Goal: Task Accomplishment & Management: Manage account settings

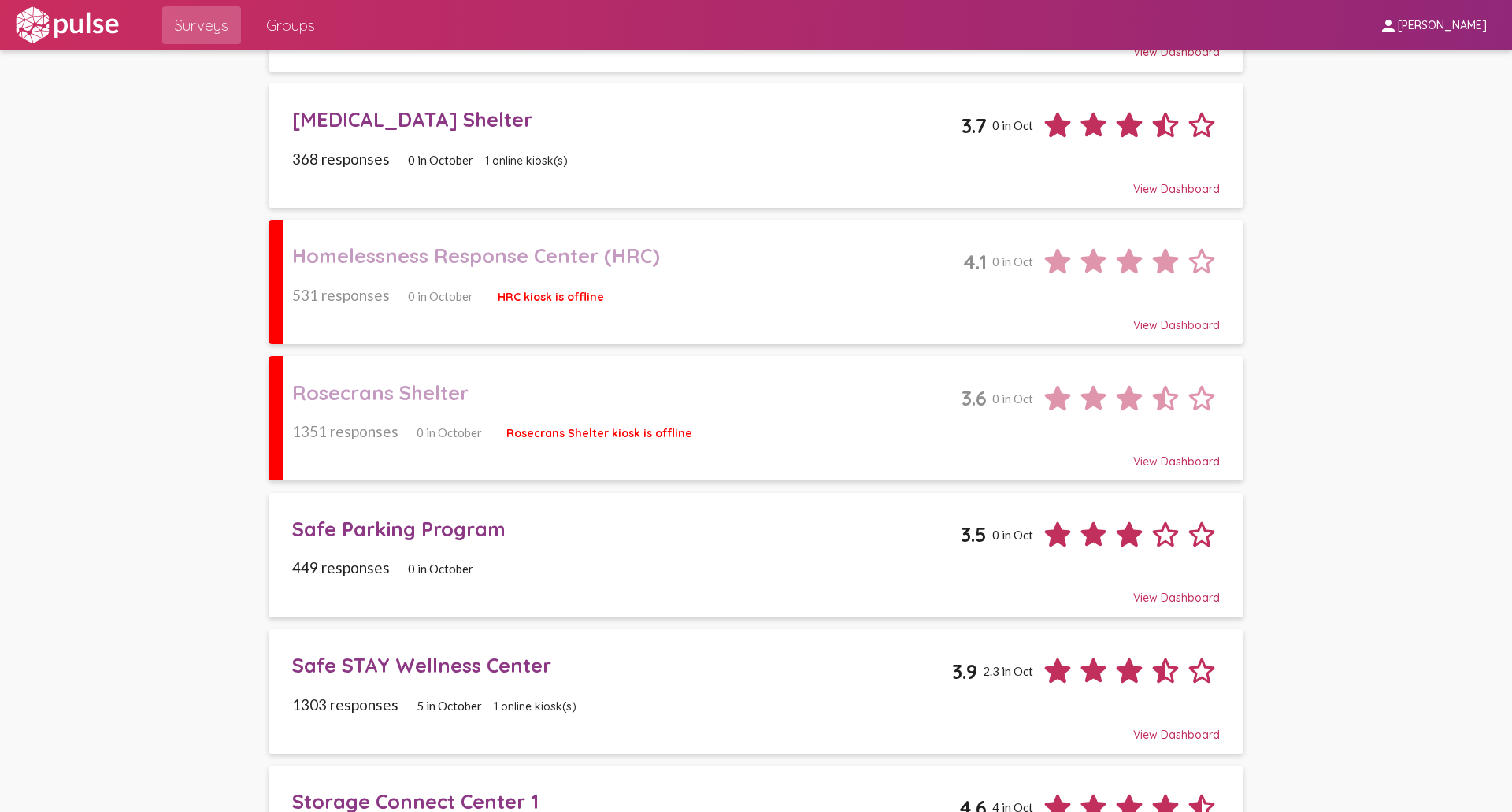
scroll to position [1314, 0]
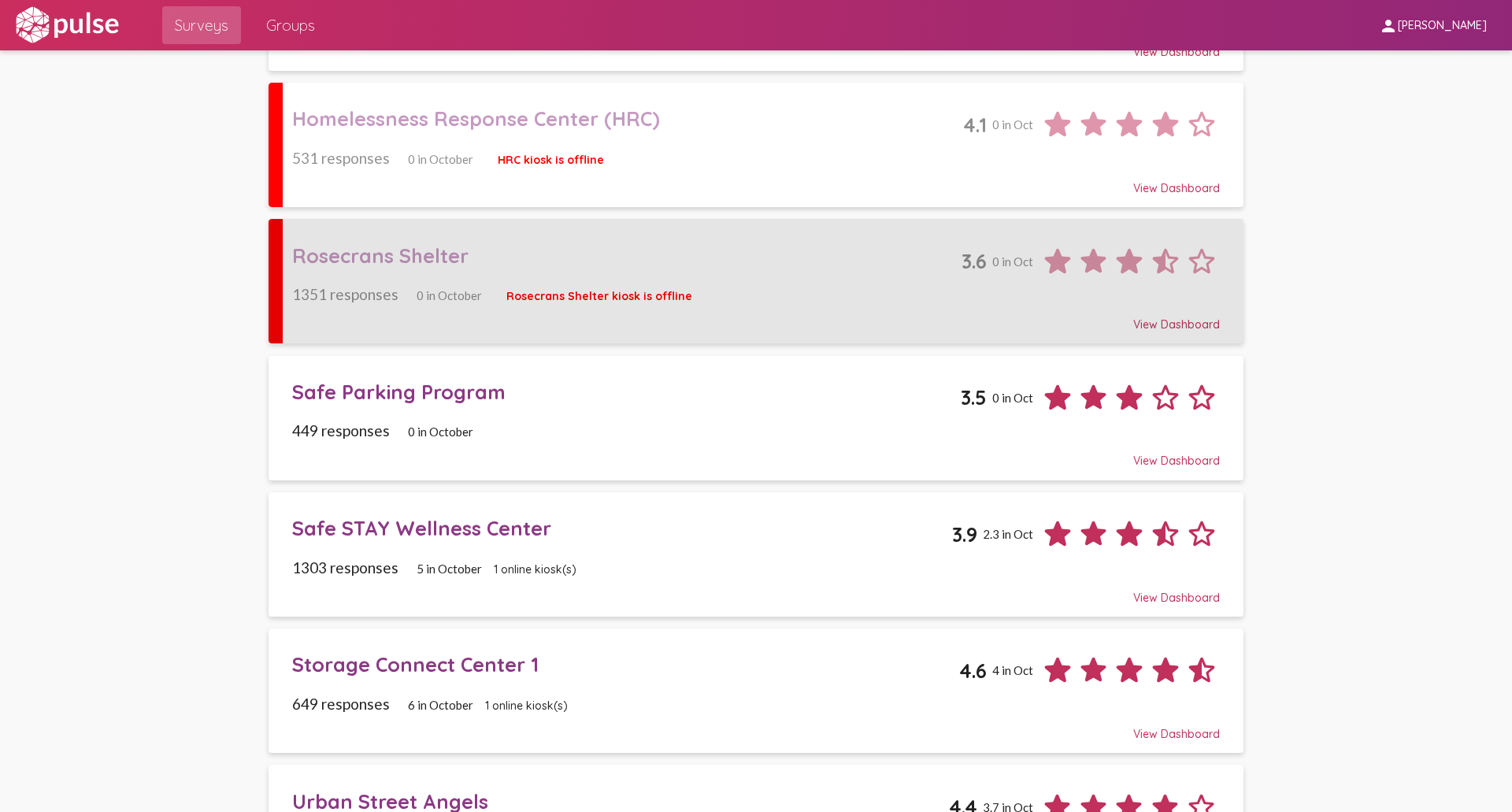
click at [643, 287] on div "1351 responses 0 in October Rosecrans Shelter kiosk is offline" at bounding box center [756, 295] width 927 height 18
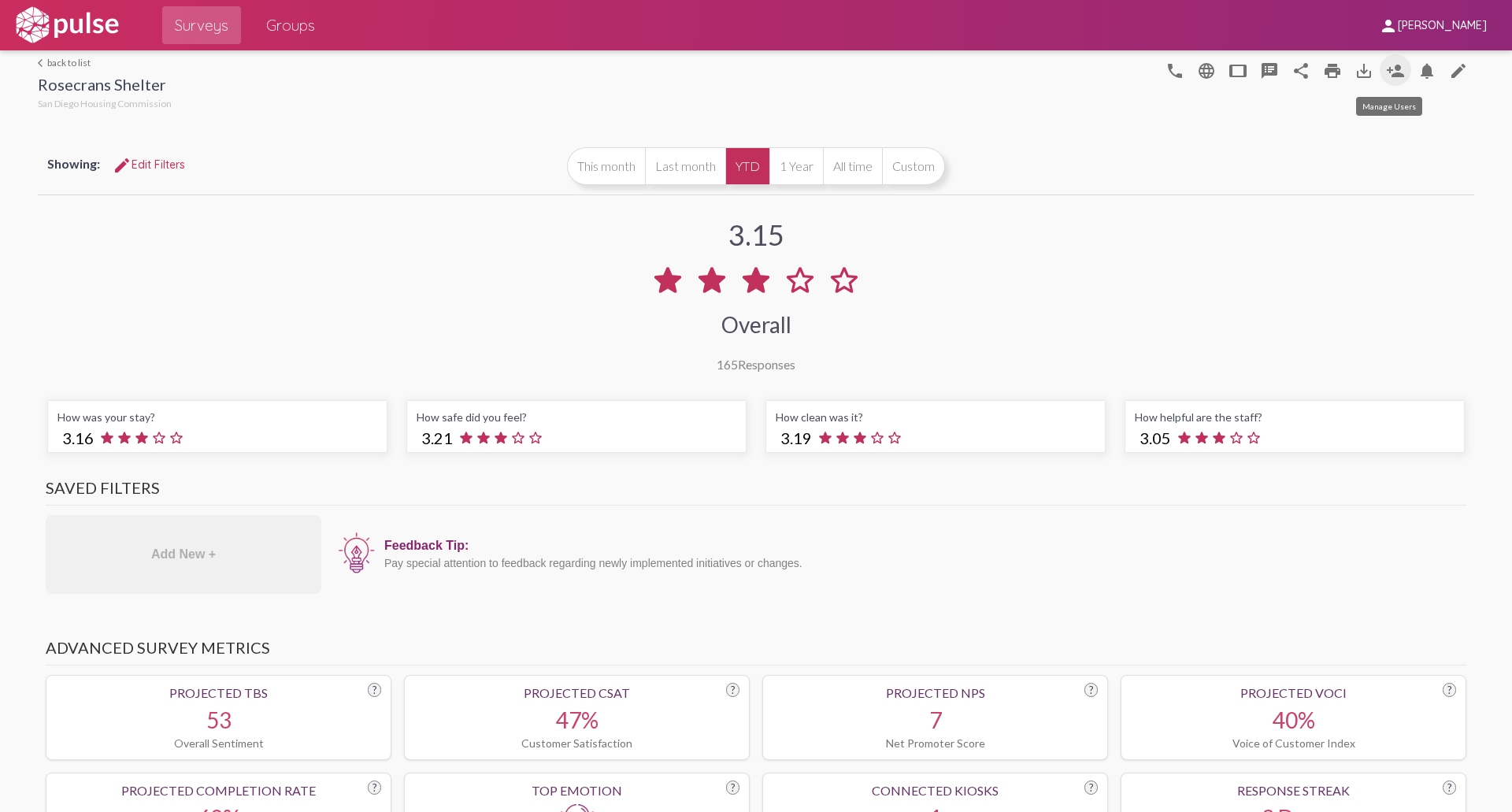
click at [1390, 71] on mat-icon "person_add" at bounding box center [1395, 71] width 19 height 19
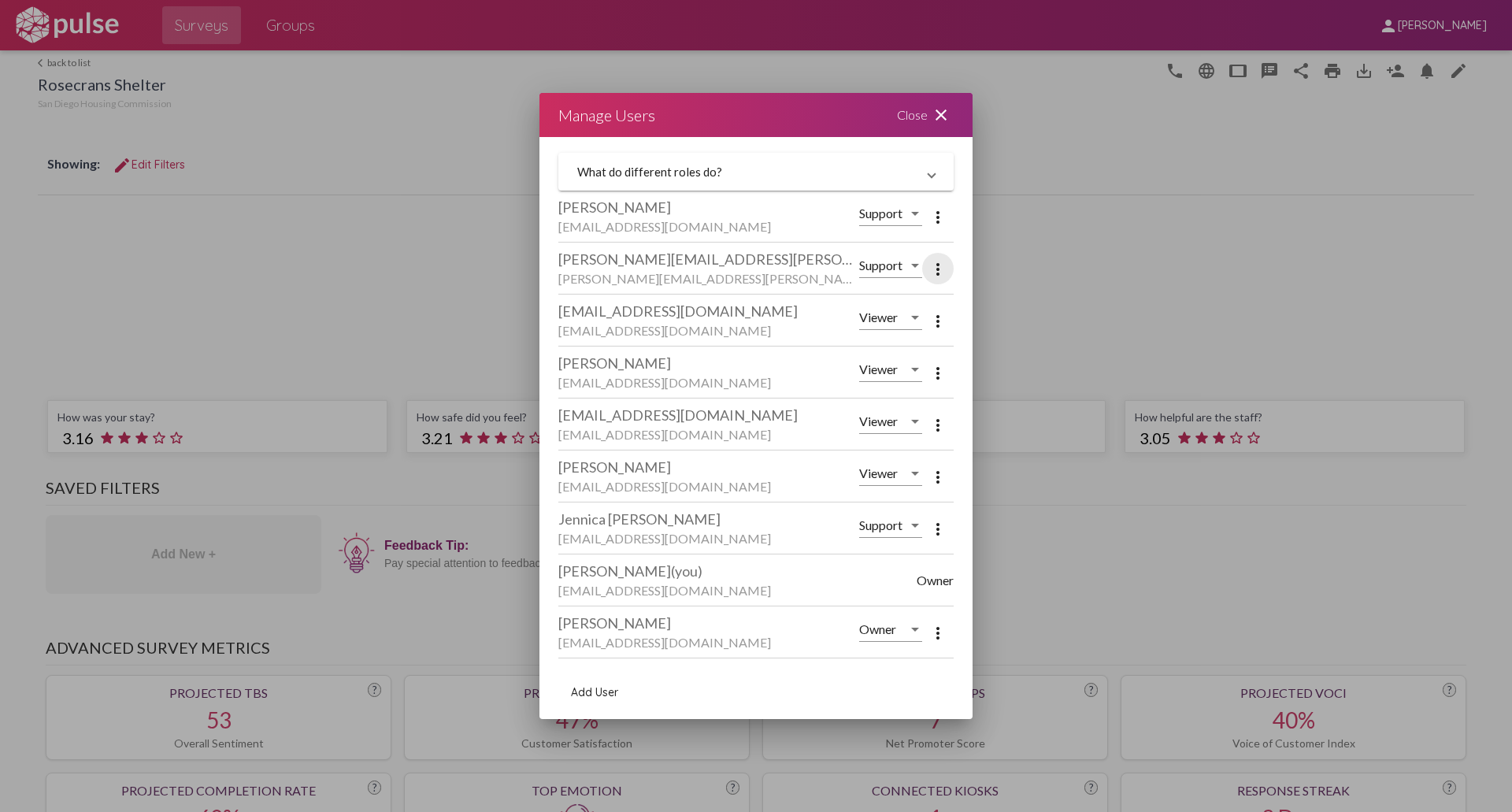
click at [928, 267] on mat-icon "more_vert" at bounding box center [937, 269] width 19 height 19
click at [996, 313] on span "Remove User" at bounding box center [988, 309] width 66 height 14
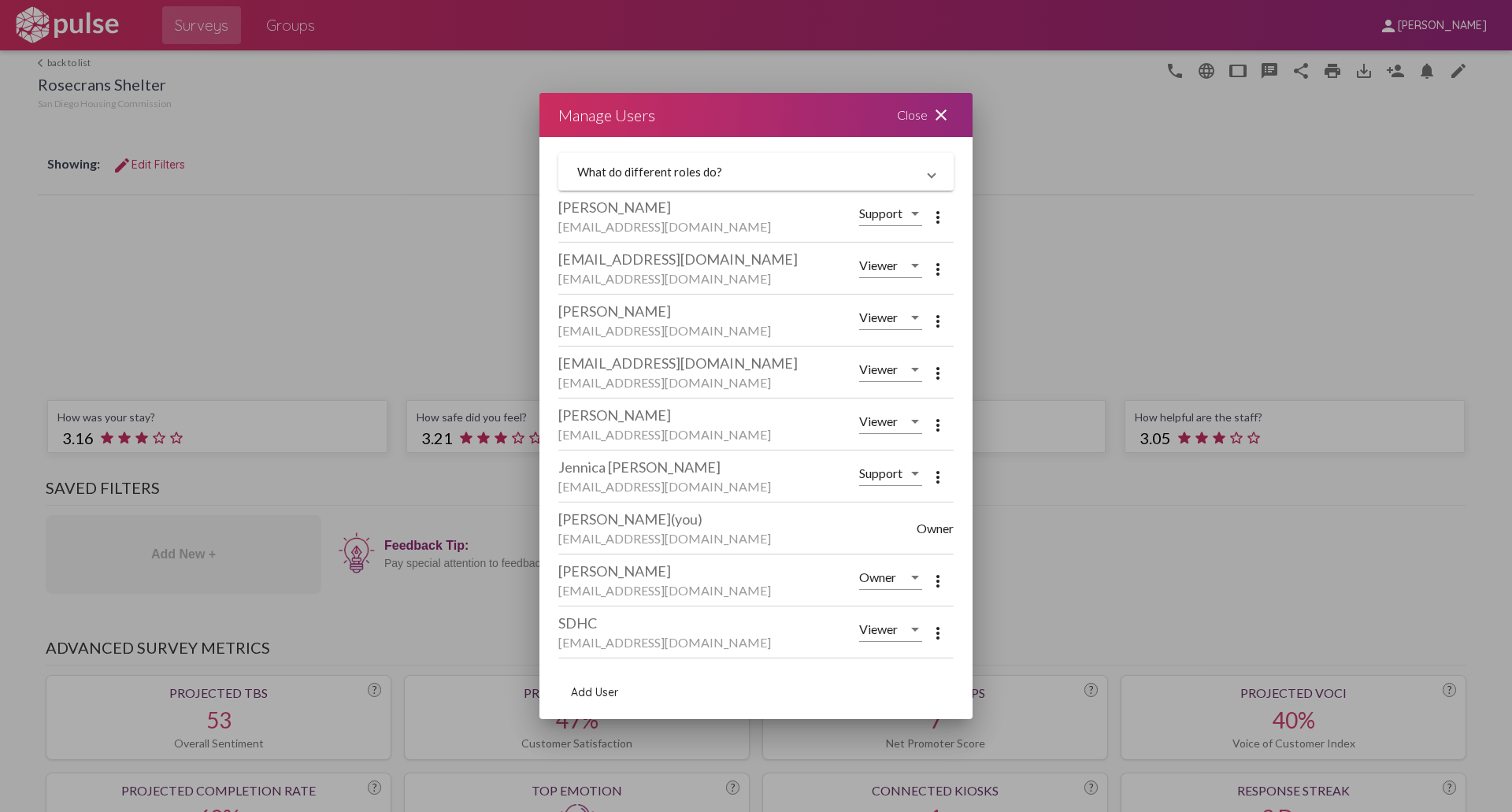
click at [928, 477] on mat-icon "more_vert" at bounding box center [937, 478] width 19 height 19
click at [968, 515] on span "Remove User" at bounding box center [988, 517] width 66 height 14
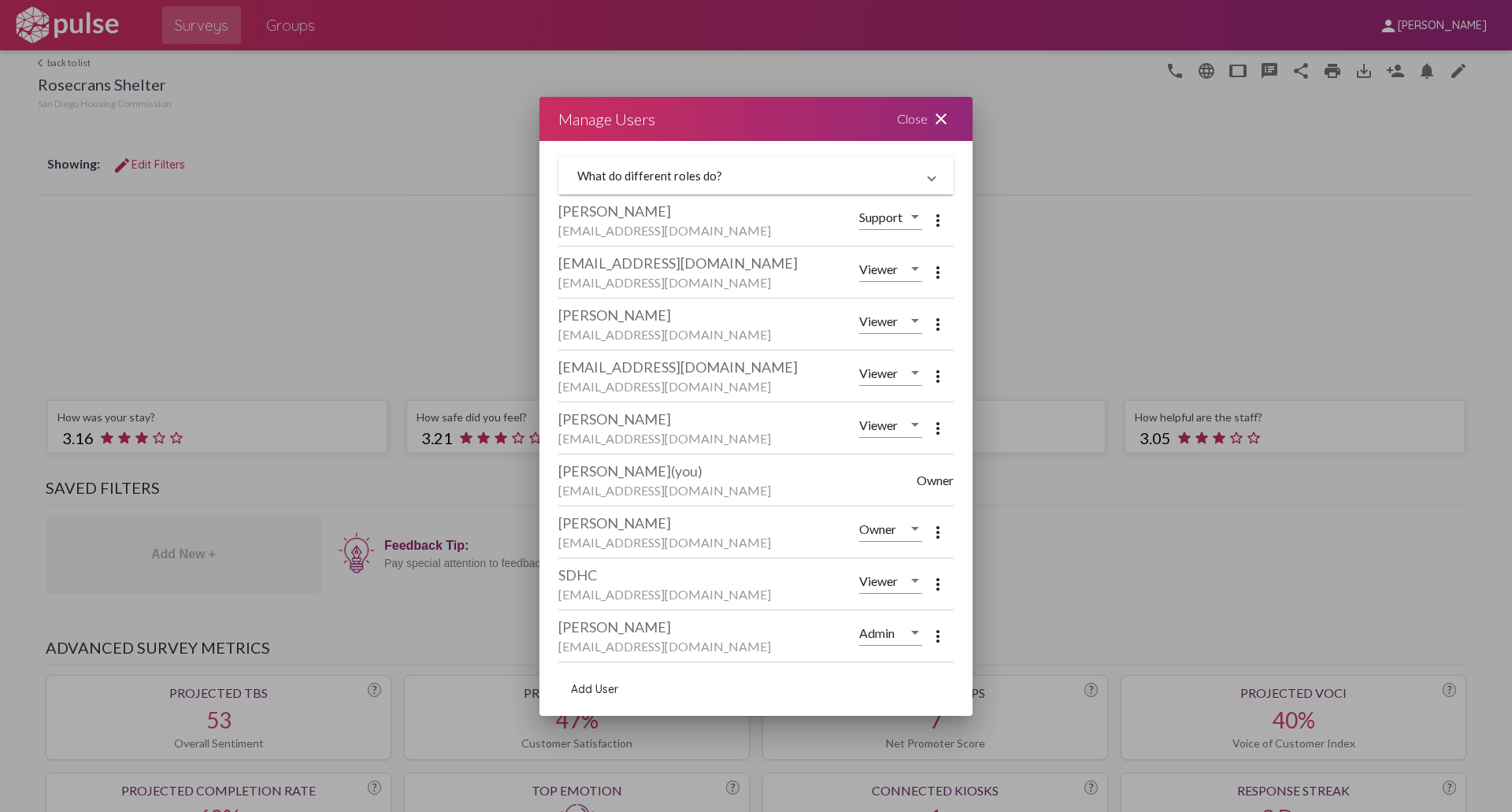
click at [936, 635] on mat-icon "more_vert" at bounding box center [937, 637] width 19 height 19
click at [936, 635] on div at bounding box center [756, 406] width 1512 height 812
click at [910, 216] on div at bounding box center [914, 217] width 14 height 14
click at [894, 252] on span "Viewer" at bounding box center [893, 254] width 69 height 38
click at [913, 635] on div at bounding box center [914, 633] width 8 height 4
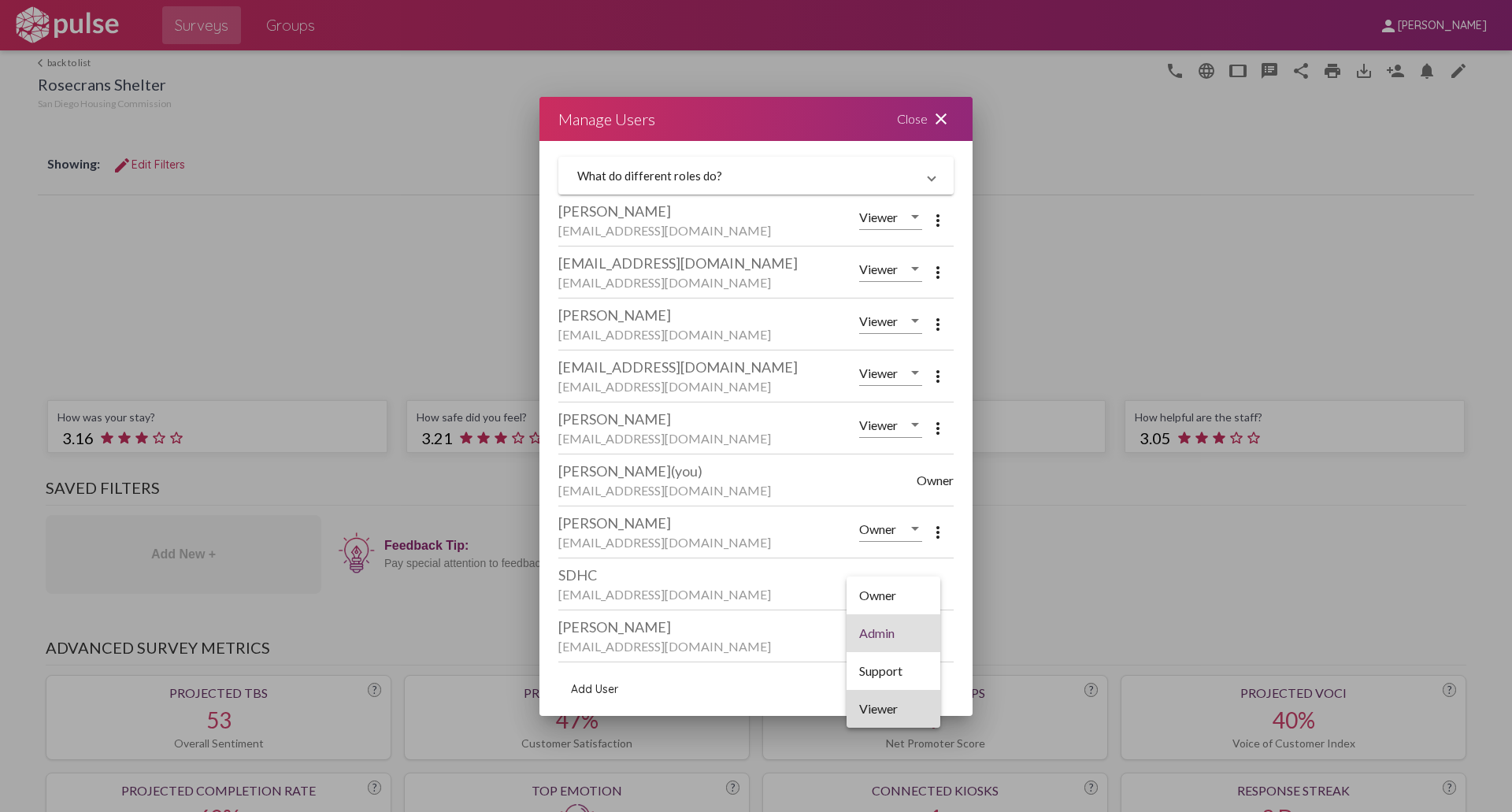
click at [890, 710] on span "Viewer" at bounding box center [893, 708] width 69 height 38
click at [1007, 202] on div at bounding box center [756, 406] width 1512 height 812
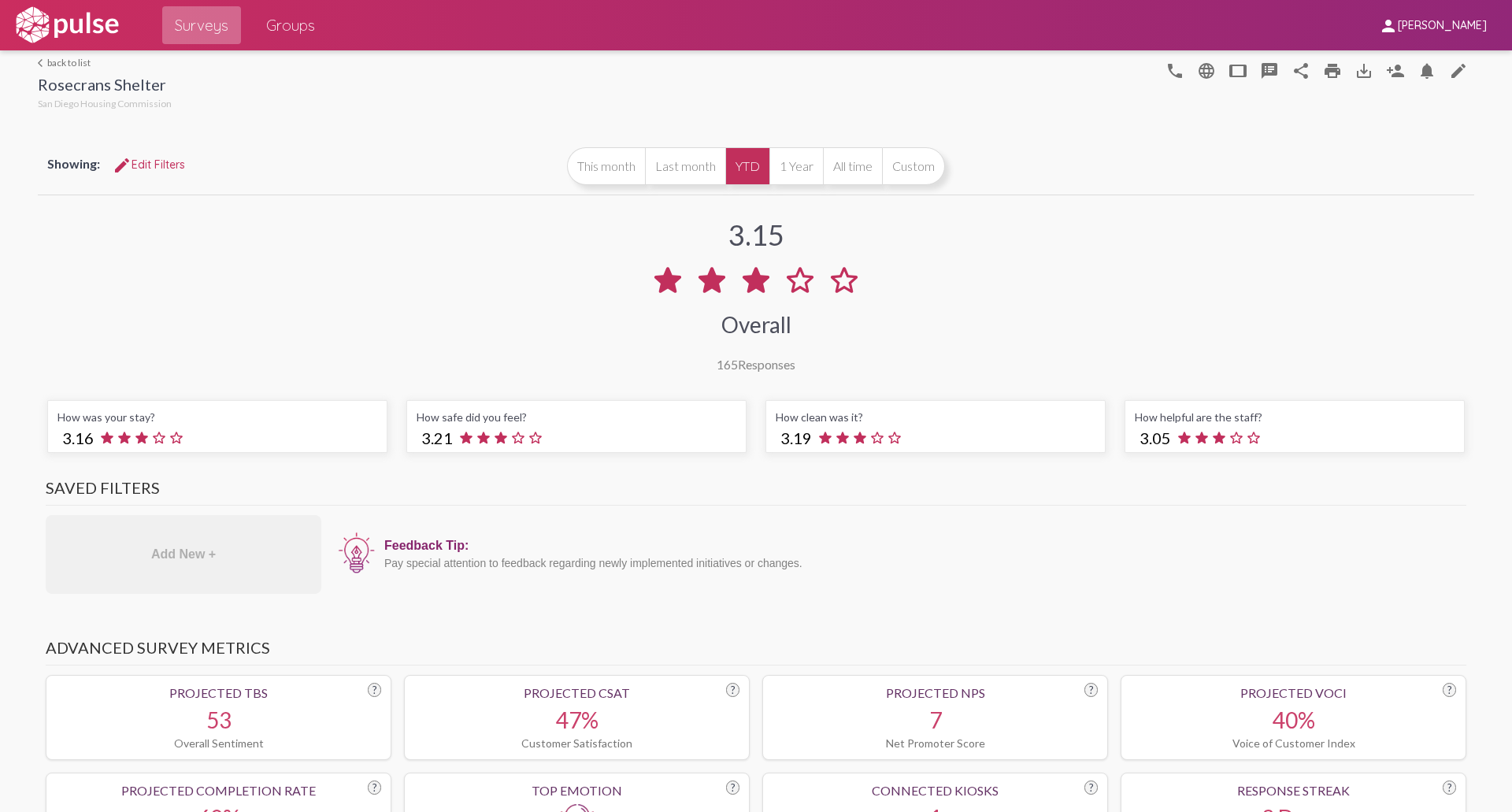
click at [211, 19] on span "Surveys" at bounding box center [201, 25] width 53 height 28
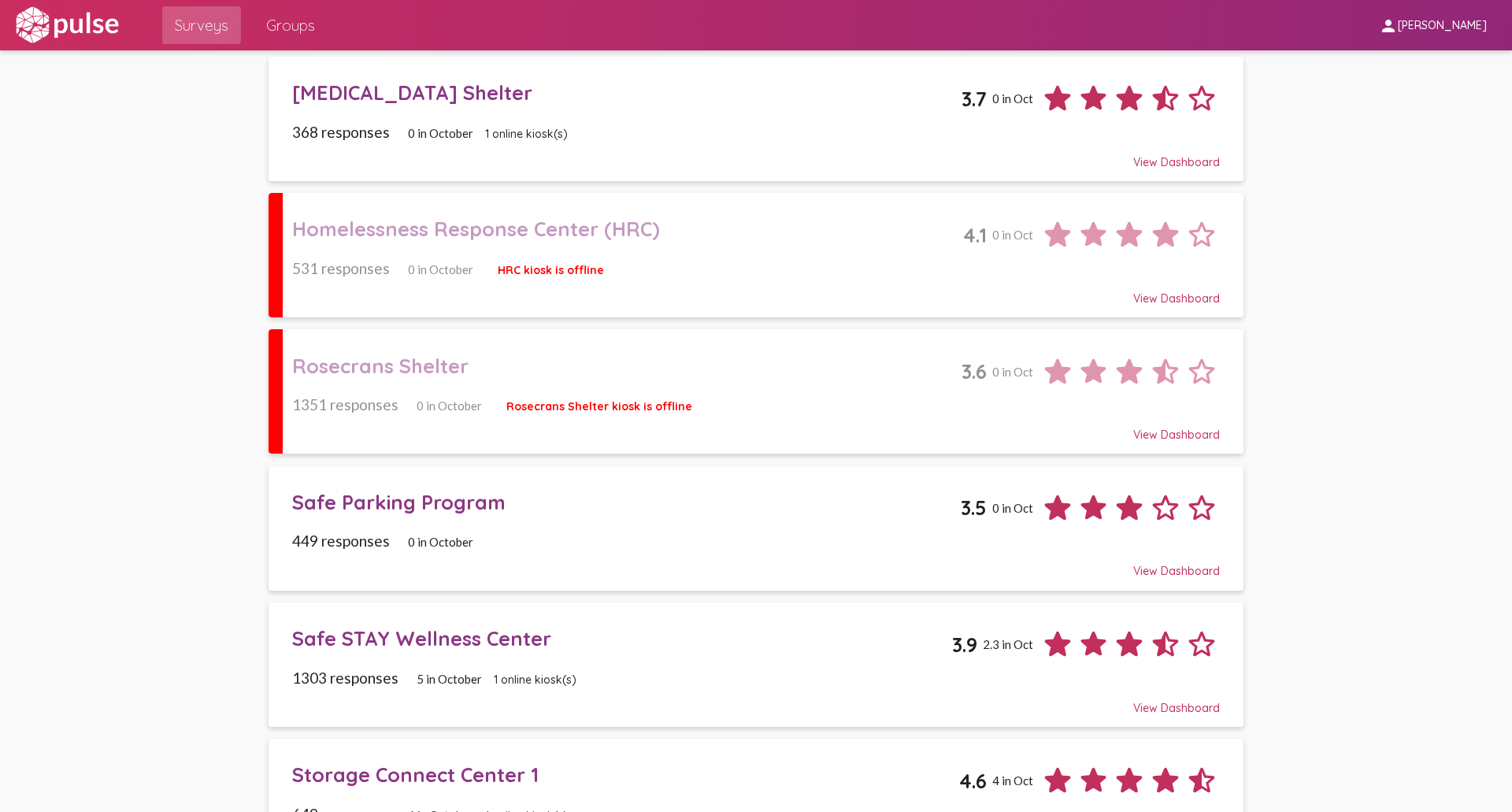
scroll to position [1314, 0]
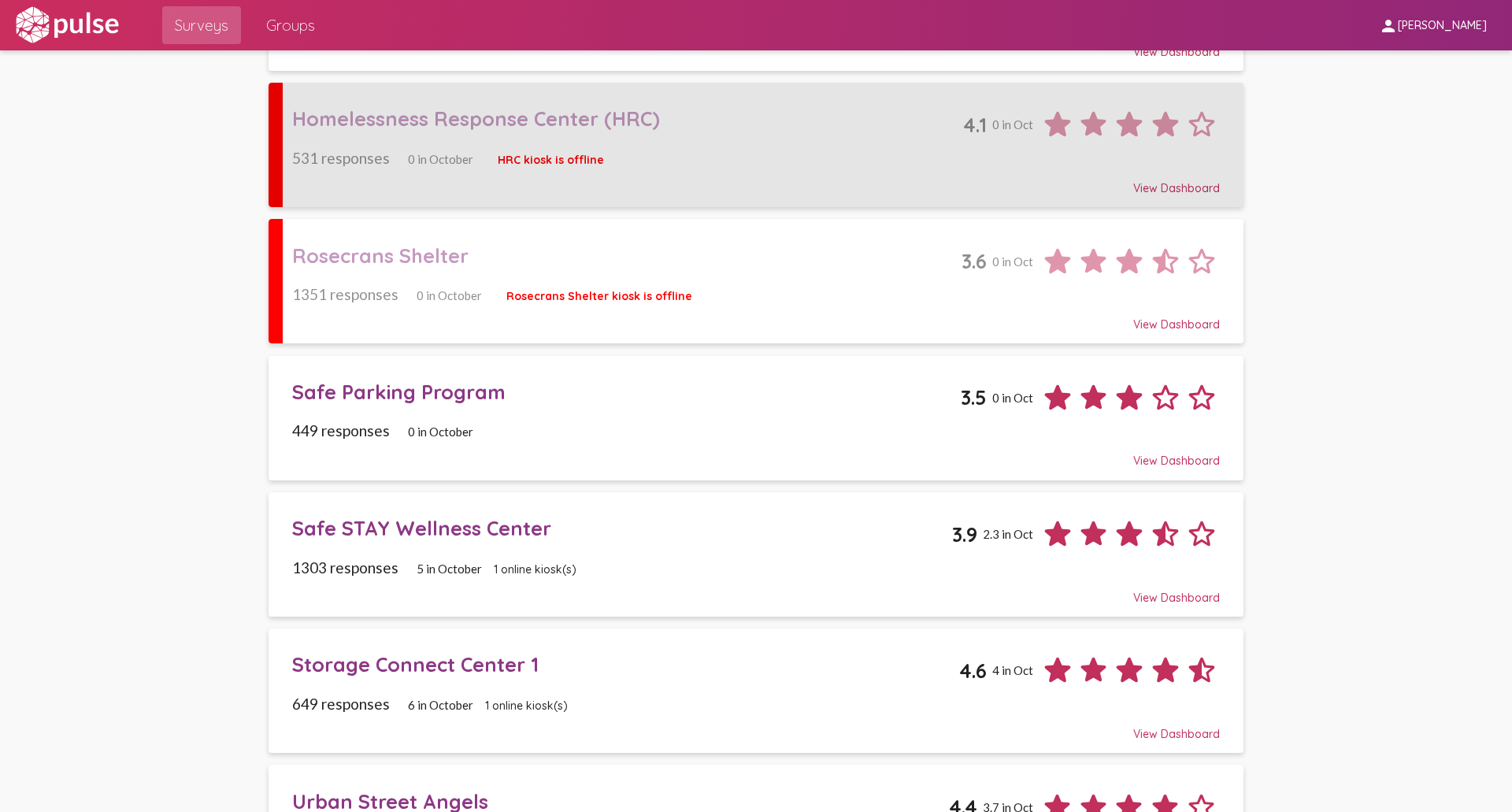
click at [872, 125] on div "Homelessness Response Center (HRC)" at bounding box center [627, 118] width 671 height 25
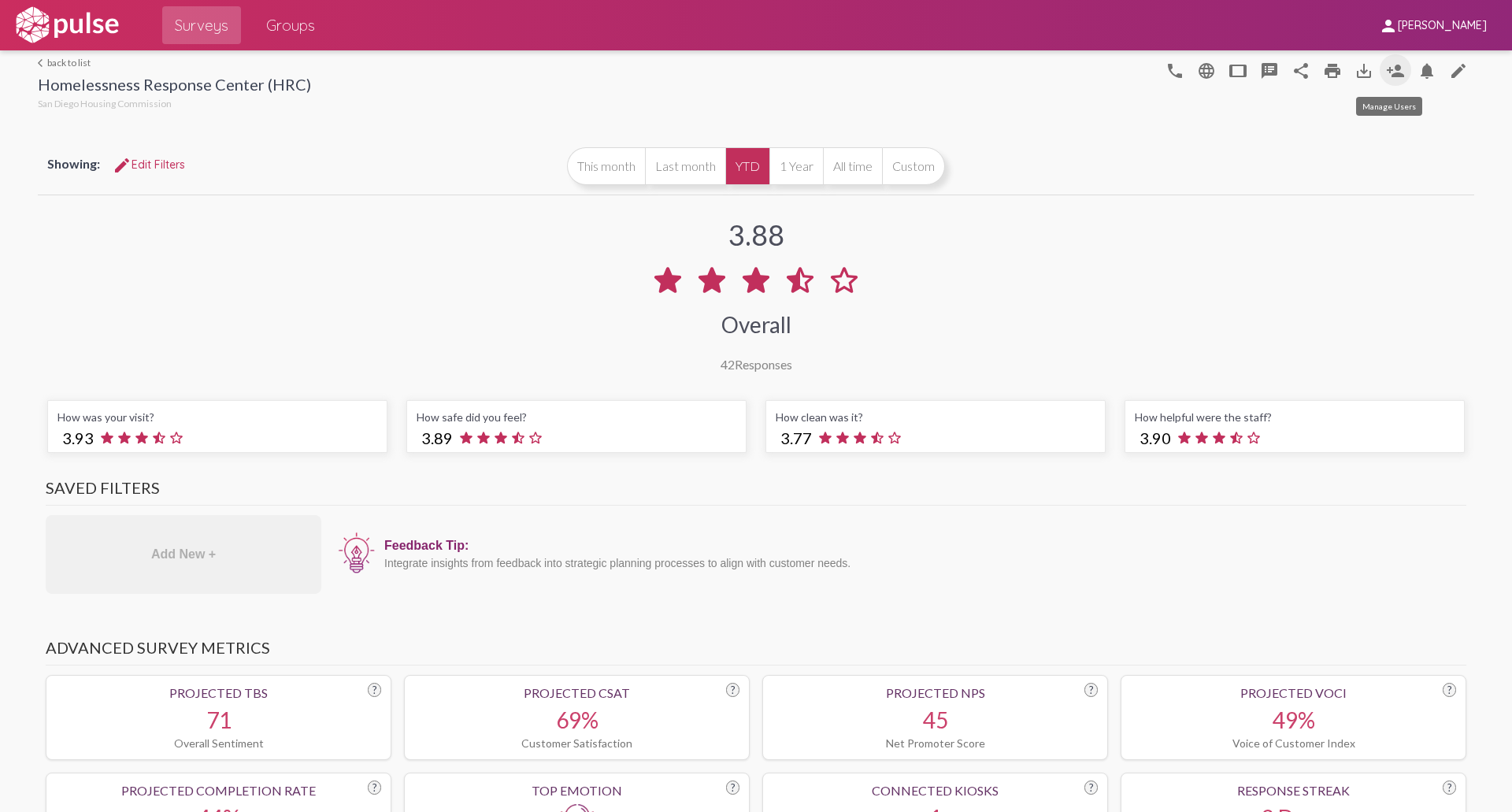
click at [1394, 67] on mat-icon "person_add" at bounding box center [1395, 71] width 19 height 19
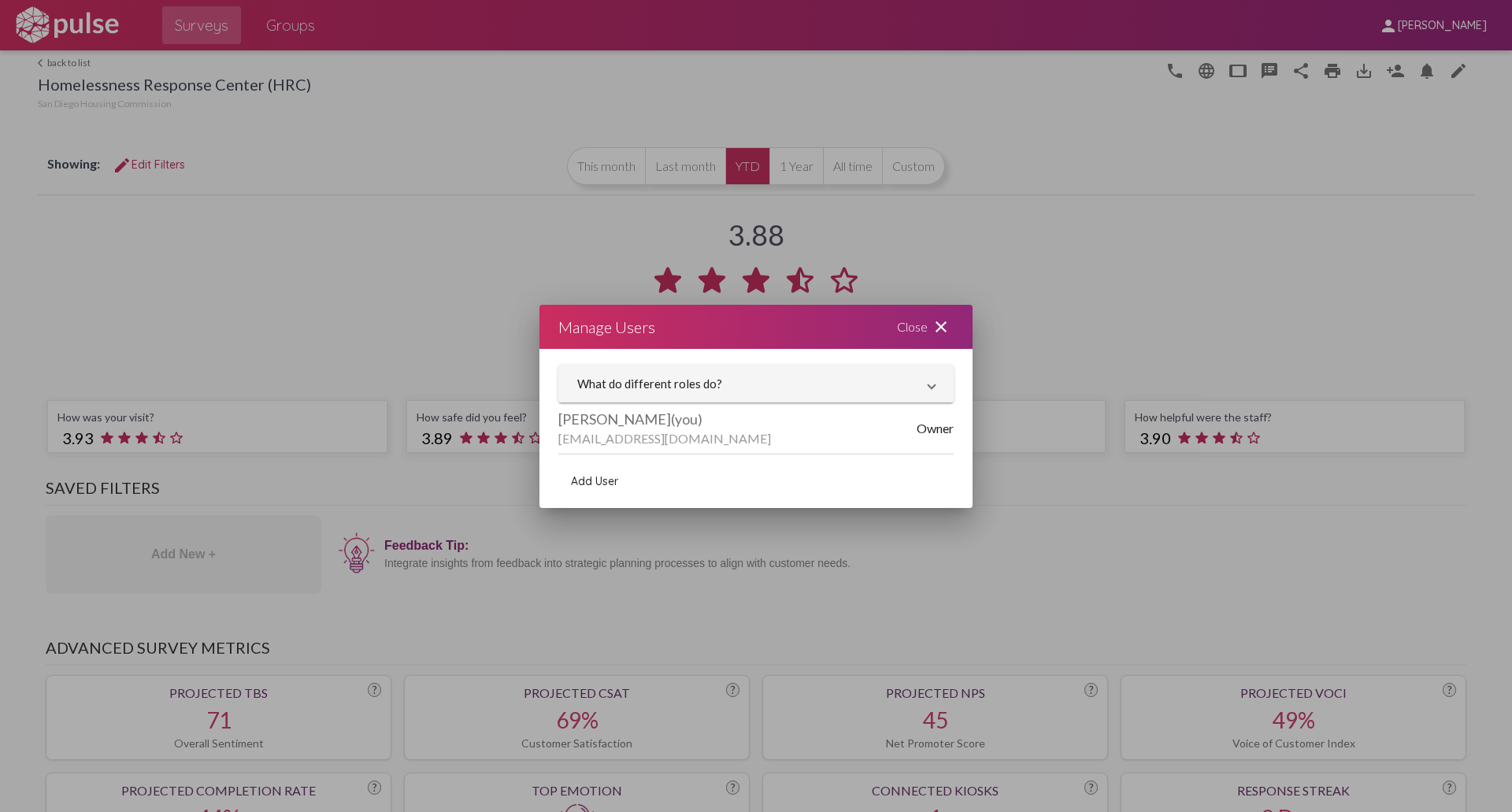
click at [917, 326] on div "Close close" at bounding box center [924, 327] width 95 height 44
